Goal: Navigation & Orientation: Find specific page/section

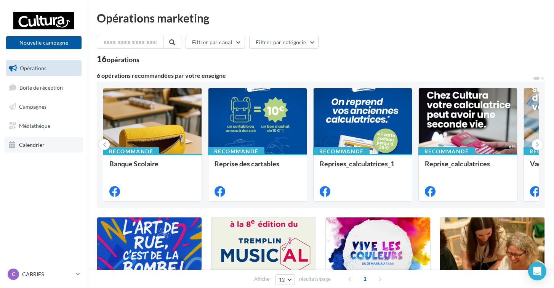
click at [46, 143] on link "Calendrier" at bounding box center [44, 145] width 79 height 16
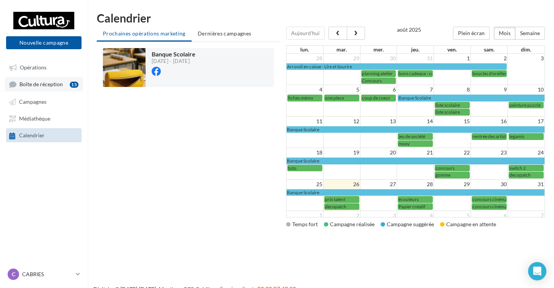
click at [49, 86] on span "Boîte de réception" at bounding box center [40, 84] width 43 height 6
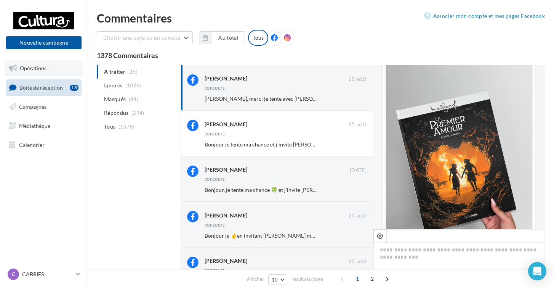
click at [51, 67] on link "Opérations" at bounding box center [44, 68] width 79 height 16
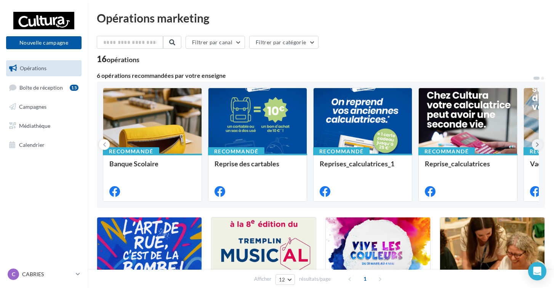
click at [534, 146] on button at bounding box center [537, 144] width 11 height 11
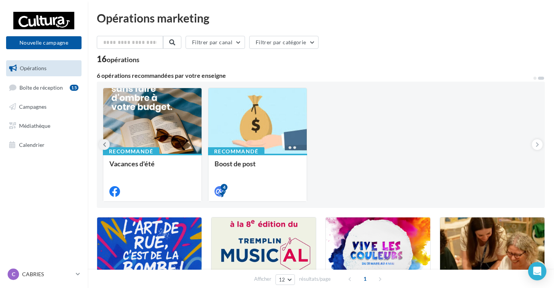
click at [103, 141] on button at bounding box center [104, 144] width 11 height 11
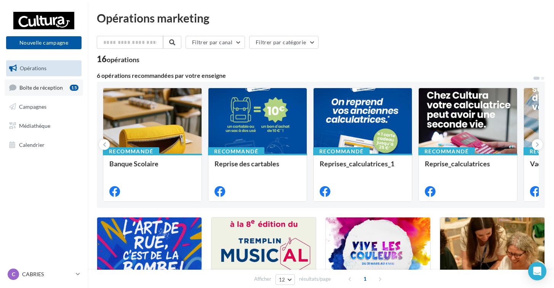
click at [55, 93] on link "Boîte de réception 15" at bounding box center [44, 87] width 79 height 16
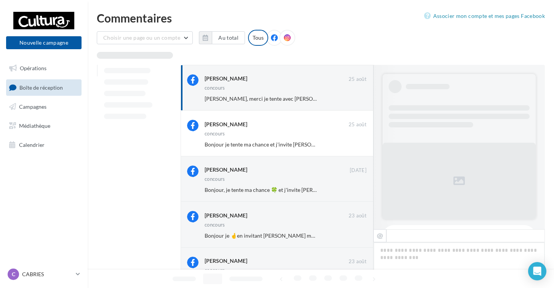
scroll to position [374, 0]
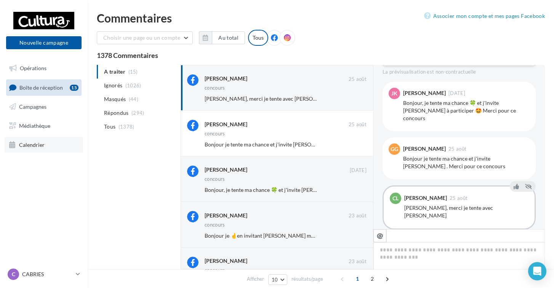
click at [39, 150] on link "Calendrier" at bounding box center [44, 145] width 79 height 16
